Goal: Task Accomplishment & Management: Complete application form

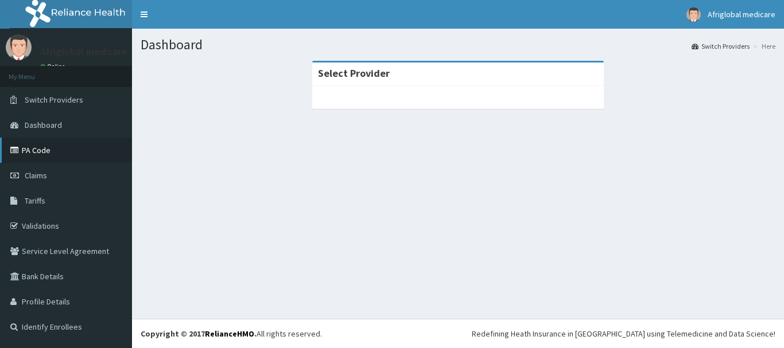
click at [55, 154] on link "PA Code" at bounding box center [66, 150] width 132 height 25
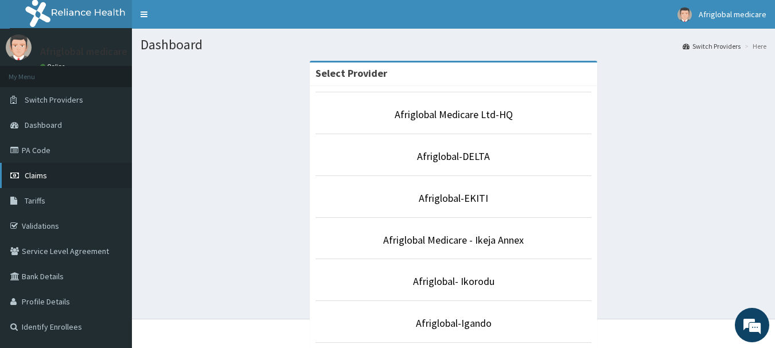
click at [72, 177] on link "Claims" at bounding box center [66, 175] width 132 height 25
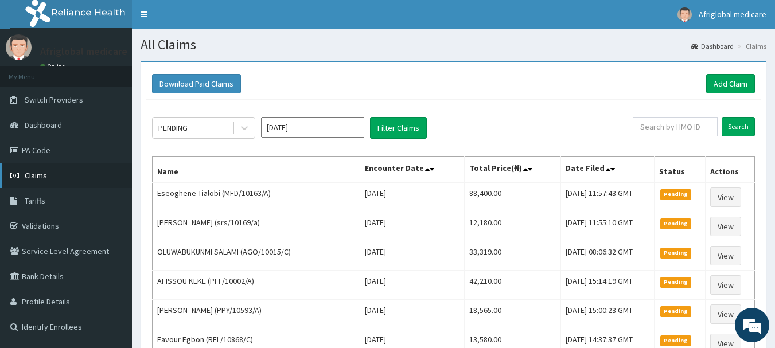
click at [41, 170] on span "Claims" at bounding box center [36, 175] width 22 height 10
click at [62, 98] on span "Switch Providers" at bounding box center [54, 100] width 59 height 10
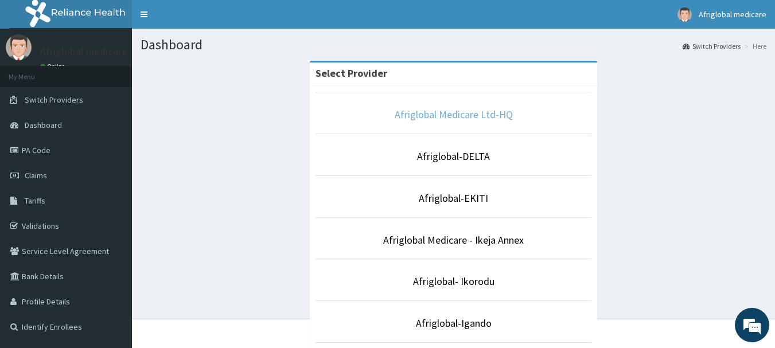
click at [480, 114] on link "Afriglobal Medicare Ltd-HQ" at bounding box center [454, 114] width 118 height 13
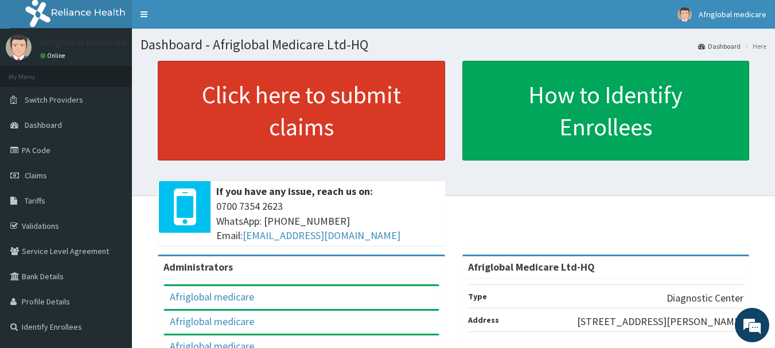
click at [333, 110] on link "Click here to submit claims" at bounding box center [302, 111] width 288 height 100
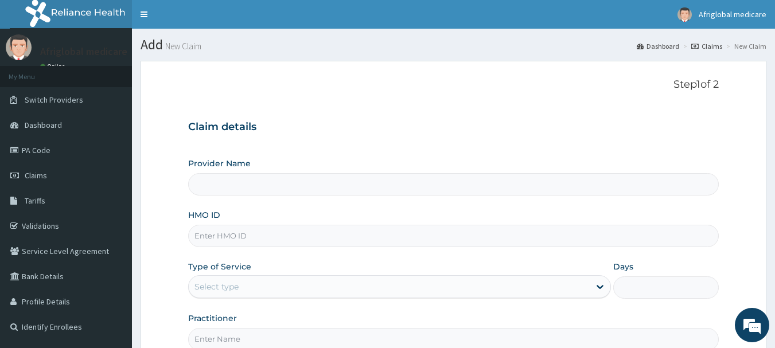
type input "Afriglobal Medicare Ltd-HQ"
click at [273, 281] on div "Select type" at bounding box center [389, 287] width 401 height 18
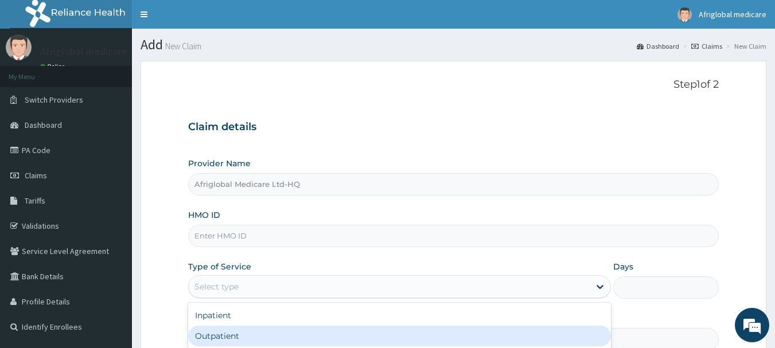
click at [257, 328] on div "Outpatient" at bounding box center [399, 336] width 423 height 21
type input "1"
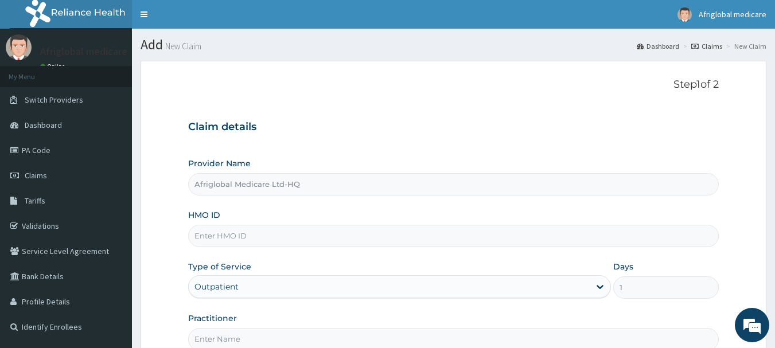
click at [272, 232] on input "HMO ID" at bounding box center [453, 236] width 531 height 22
paste input "NKK10091A"
click at [212, 237] on input "NKK10091A" at bounding box center [453, 236] width 531 height 22
type input "NKK/10091A"
click at [280, 335] on input "Practitioner" at bounding box center [453, 339] width 531 height 22
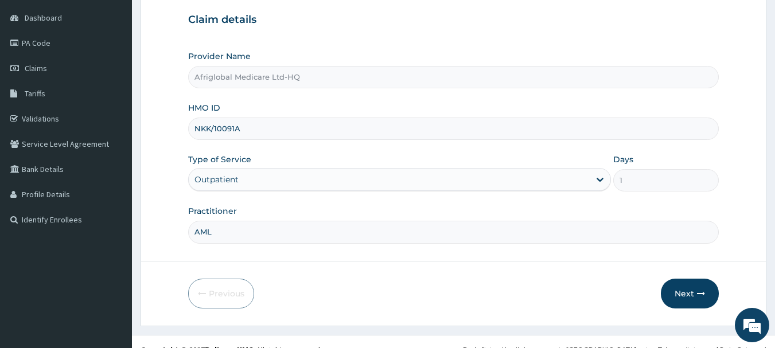
scroll to position [115, 0]
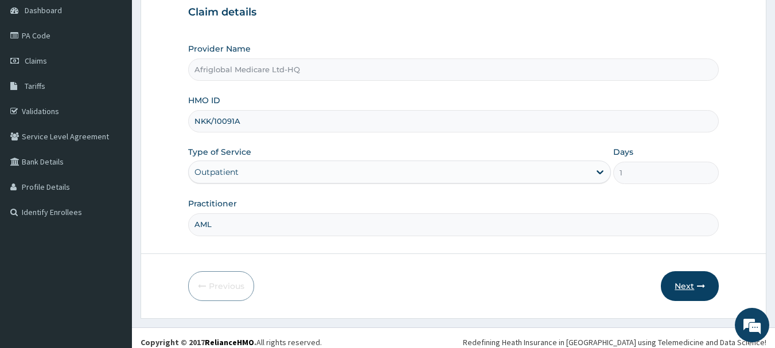
type input "AML"
click at [696, 290] on button "Next" at bounding box center [690, 286] width 58 height 30
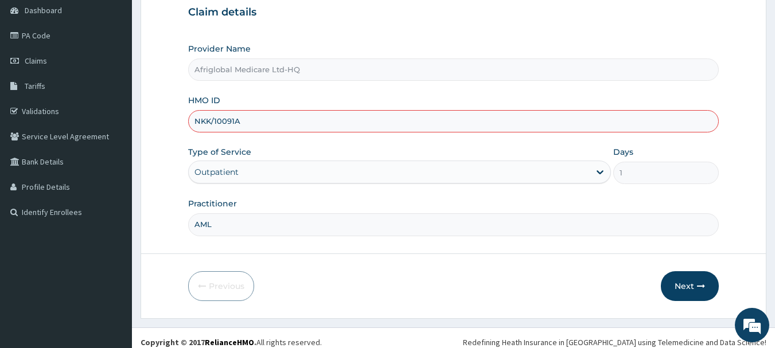
click at [235, 119] on input "NKK/10091A" at bounding box center [453, 121] width 531 height 22
type input "NKK/10091/A"
click at [684, 287] on button "Next" at bounding box center [690, 286] width 58 height 30
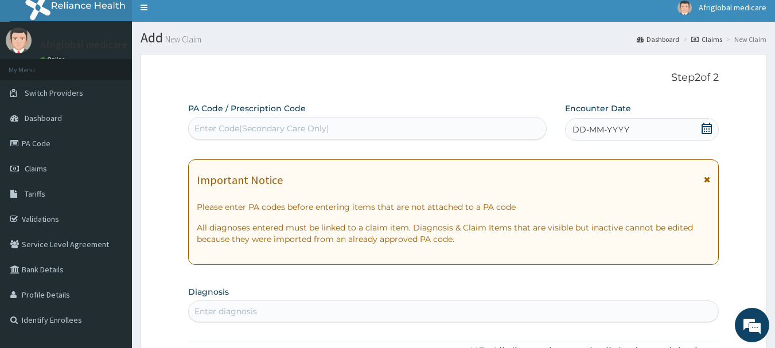
scroll to position [0, 0]
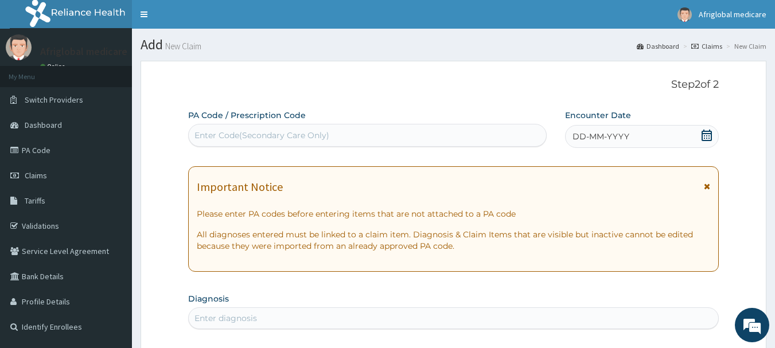
click at [250, 138] on div "Enter Code(Secondary Care Only)" at bounding box center [262, 135] width 135 height 11
paste input "PA28F6BF"
click at [206, 134] on input "PA28F6BF" at bounding box center [216, 135] width 43 height 11
type input "PA/28F6BF"
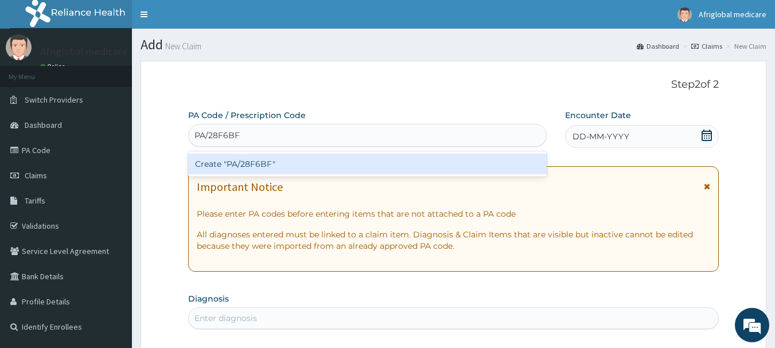
click at [239, 169] on div "Create "PA/28F6BF"" at bounding box center [367, 164] width 359 height 21
